Goal: Navigation & Orientation: Find specific page/section

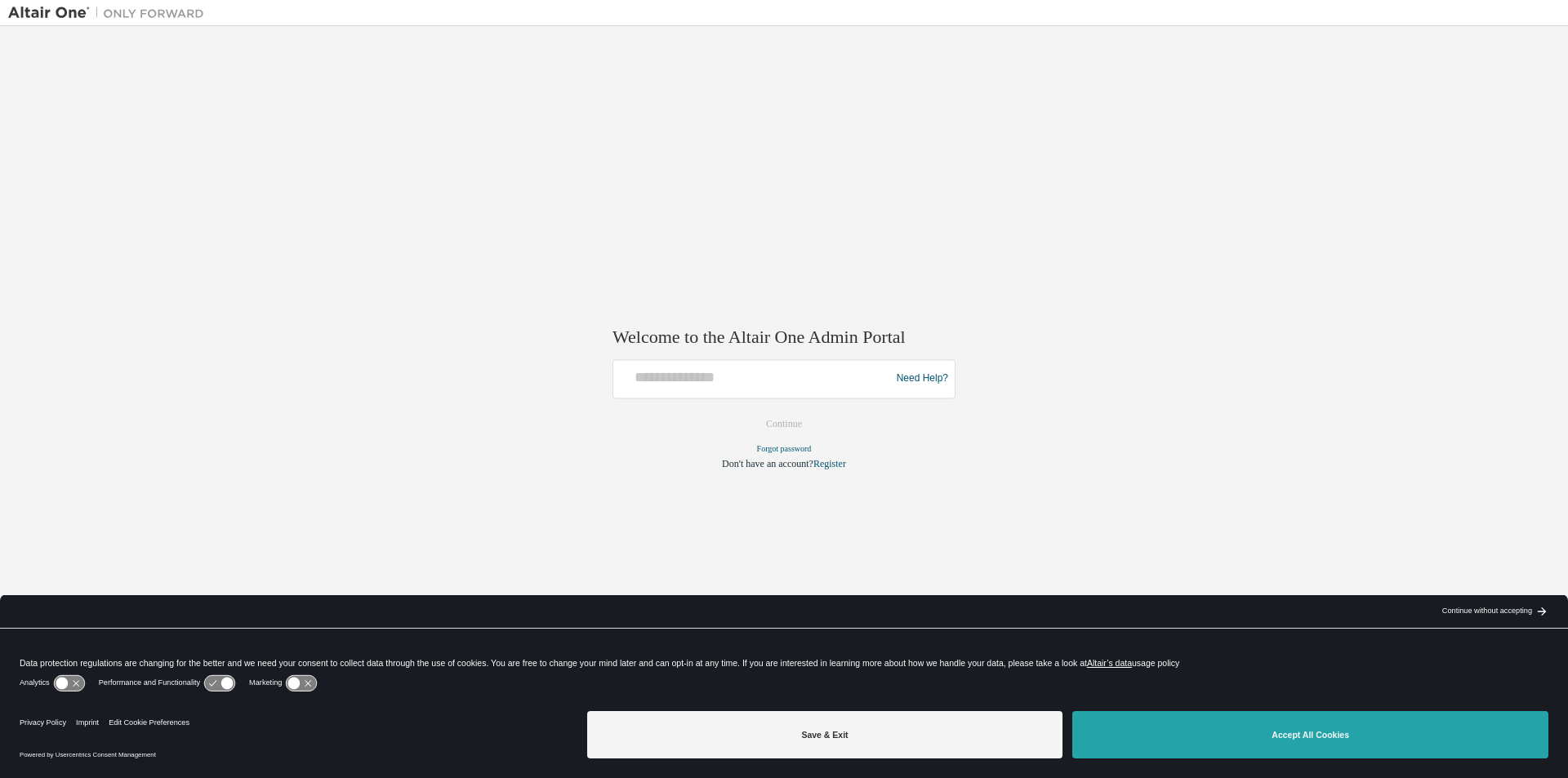
click at [758, 727] on button "Accept All Cookies" at bounding box center [1310, 734] width 476 height 47
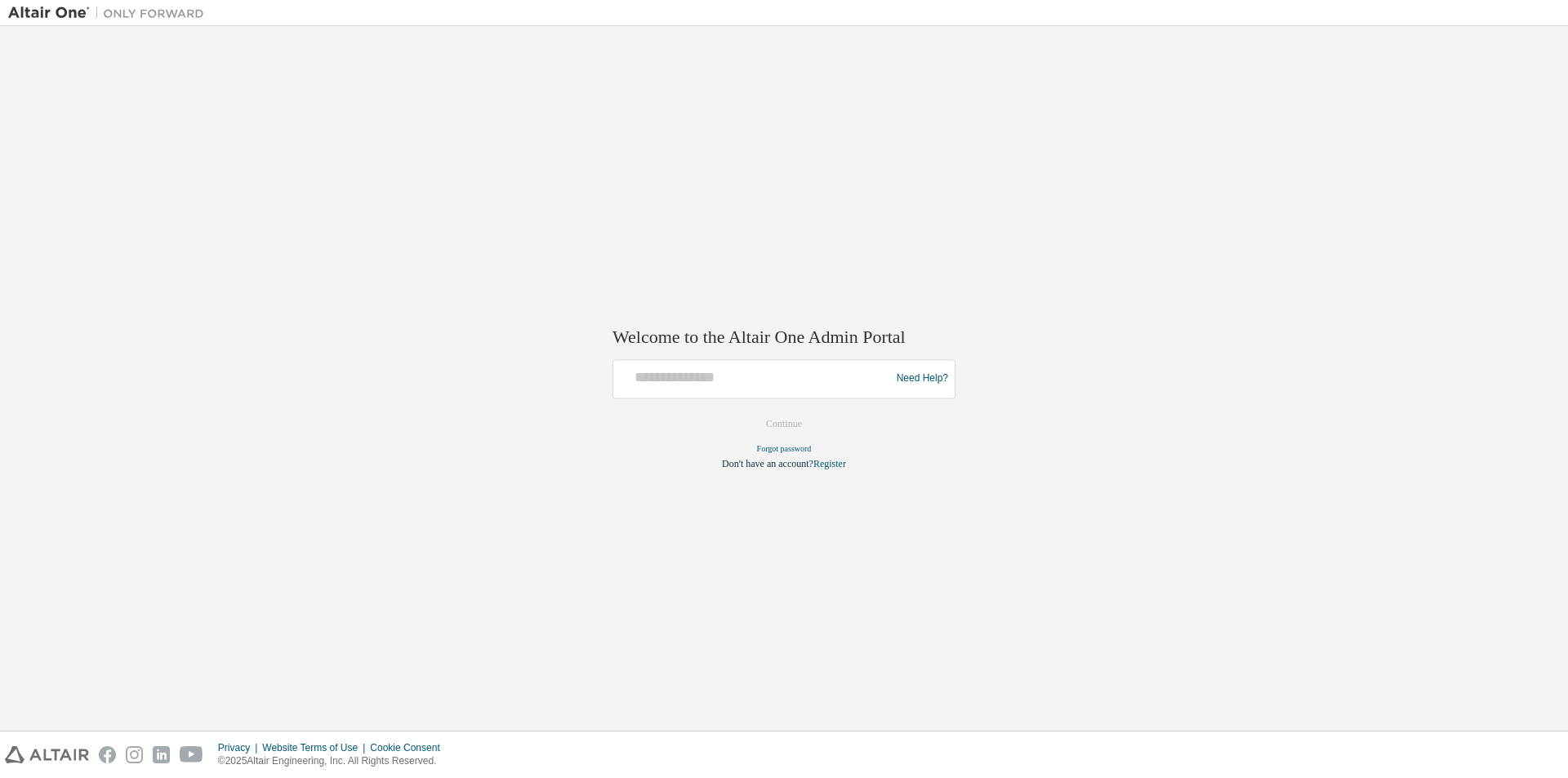
click at [758, 393] on div at bounding box center [754, 378] width 268 height 31
click at [758, 386] on input "text" at bounding box center [754, 375] width 268 height 24
type input "**********"
click at [758, 420] on button "Continue" at bounding box center [784, 424] width 70 height 25
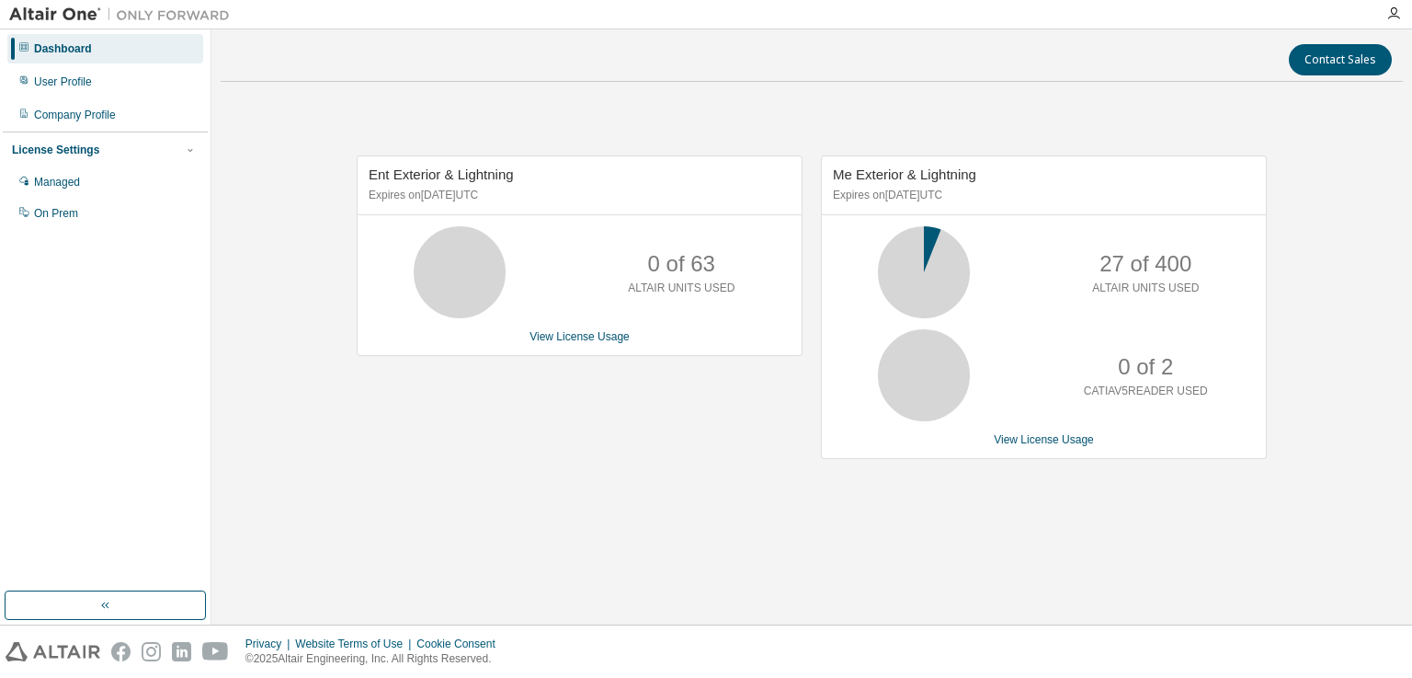
click at [76, 14] on img at bounding box center [124, 15] width 230 height 18
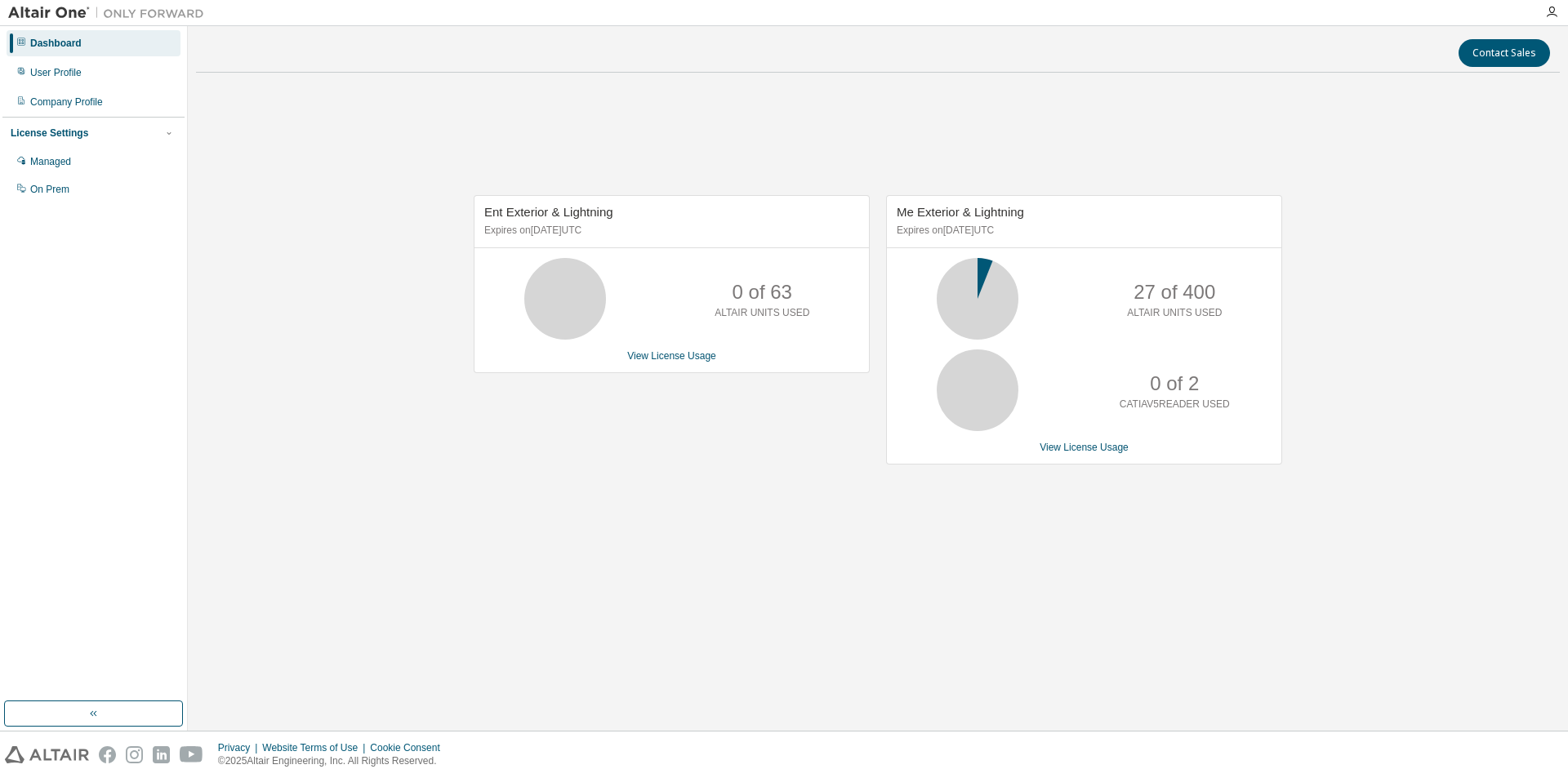
click at [42, 7] on img at bounding box center [110, 13] width 204 height 16
click at [76, 13] on img at bounding box center [110, 13] width 204 height 16
click at [77, 12] on img at bounding box center [110, 13] width 204 height 16
click at [60, 67] on div "User Profile" at bounding box center [56, 72] width 52 height 13
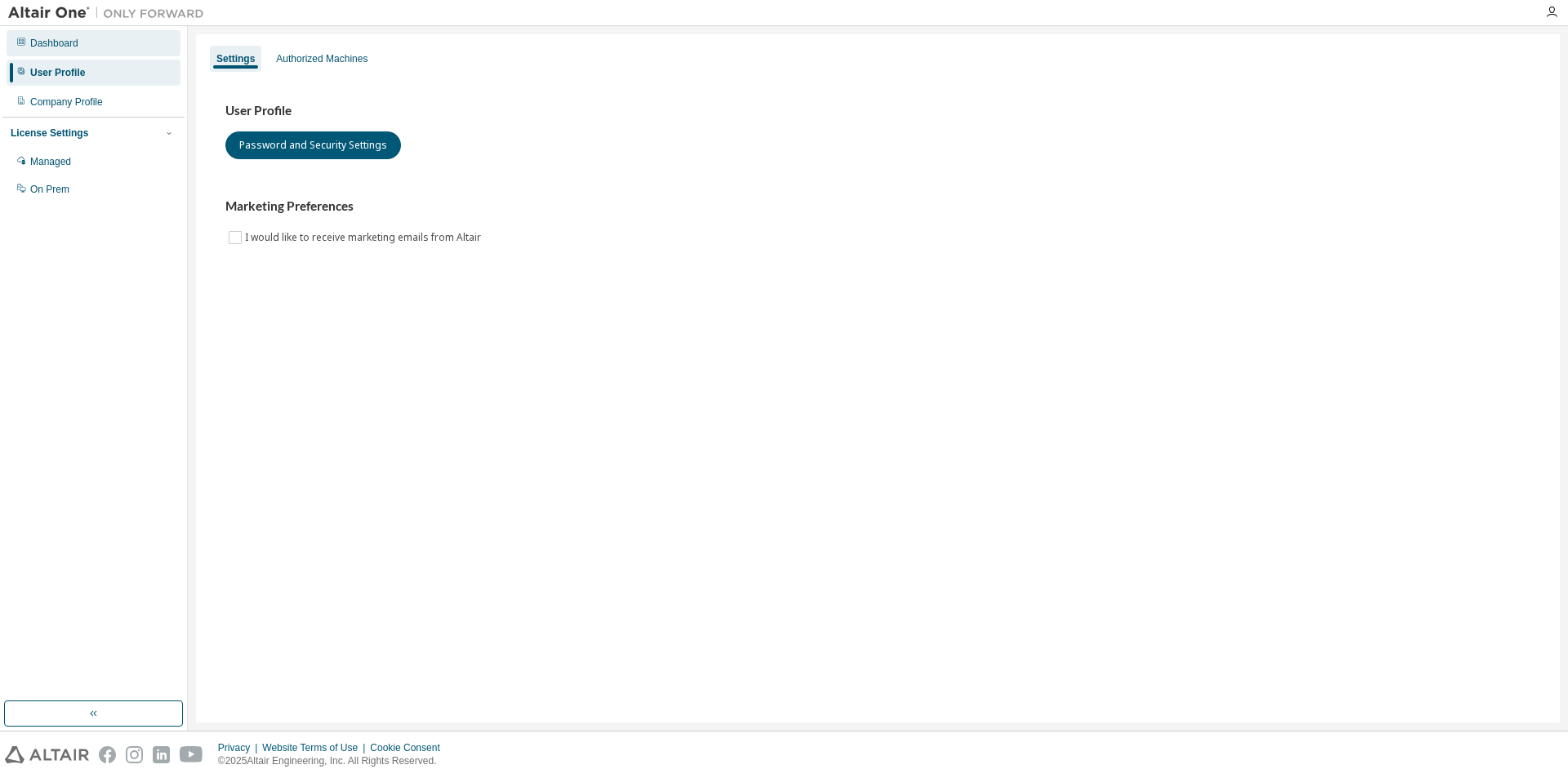
click at [72, 44] on div "Dashboard" at bounding box center [54, 43] width 48 height 13
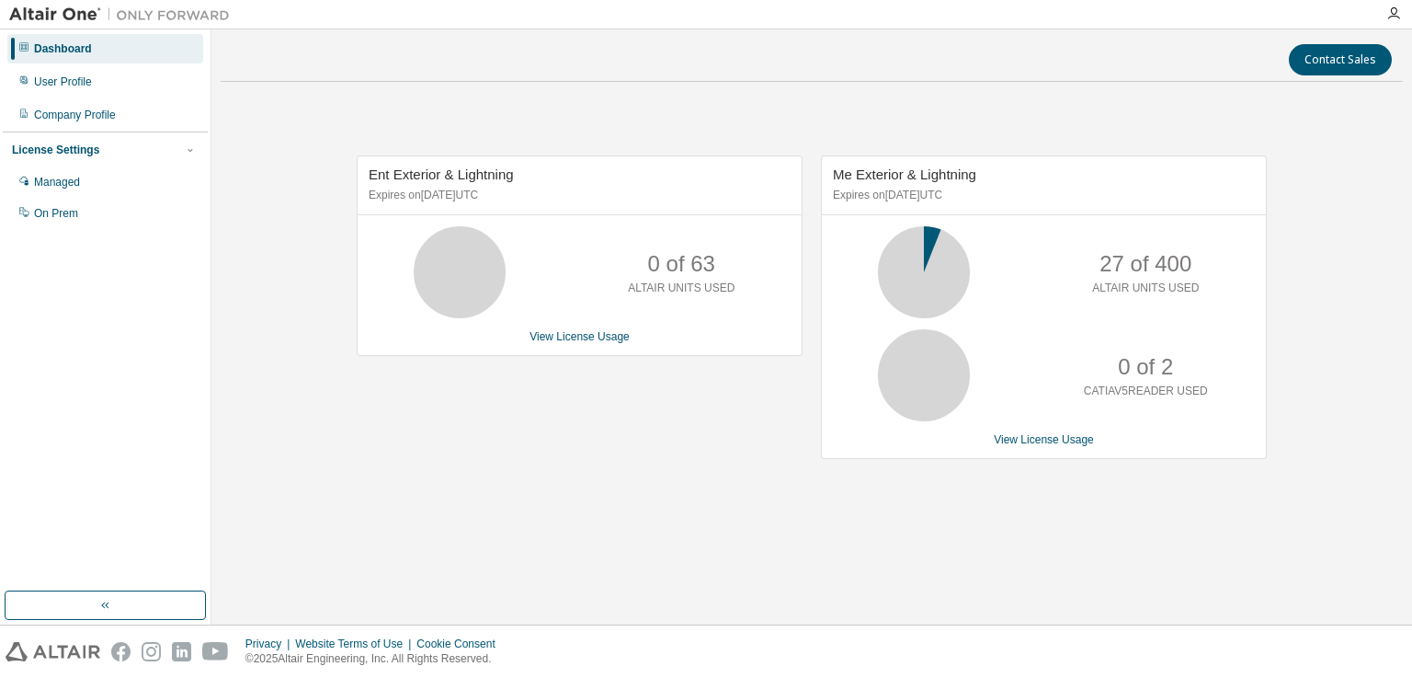
click at [67, 24] on div at bounding box center [119, 14] width 239 height 28
click at [74, 17] on img at bounding box center [124, 15] width 230 height 18
click at [64, 646] on img at bounding box center [53, 651] width 95 height 19
